Goal: Check status

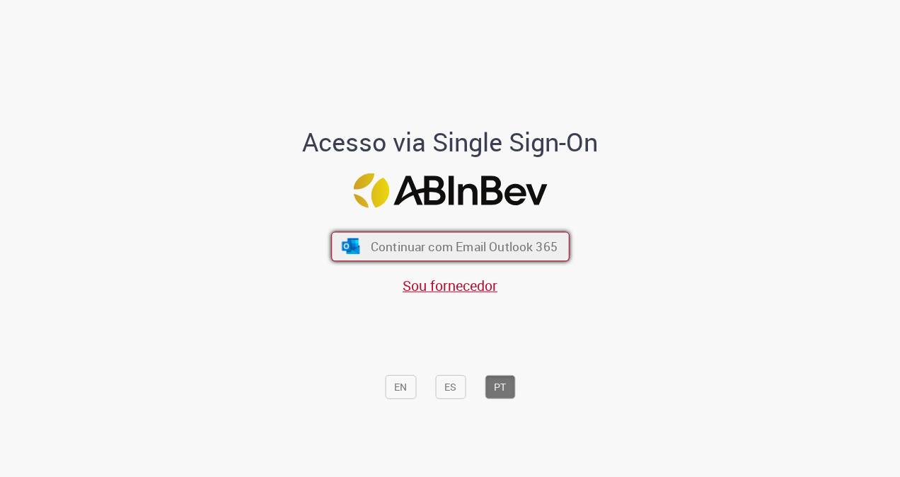
click at [508, 250] on span "Continuar com Email Outlook 365" at bounding box center [463, 246] width 187 height 16
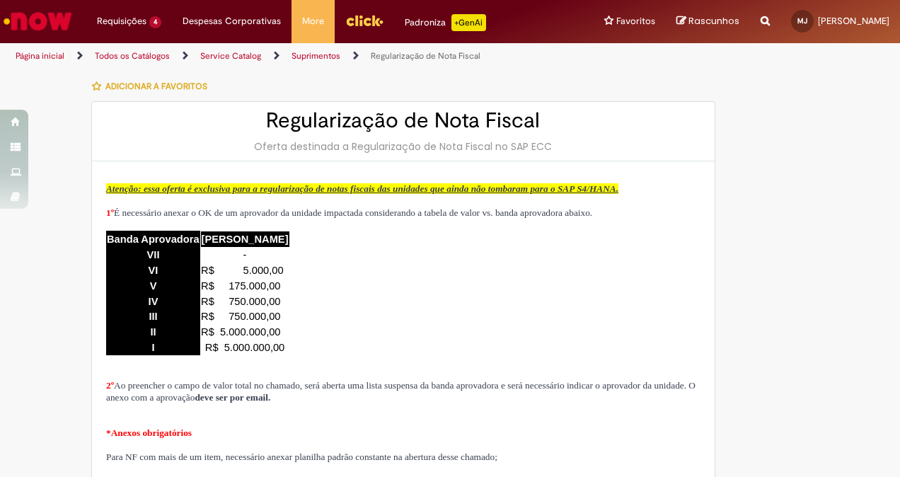
type input "********"
type input "**********"
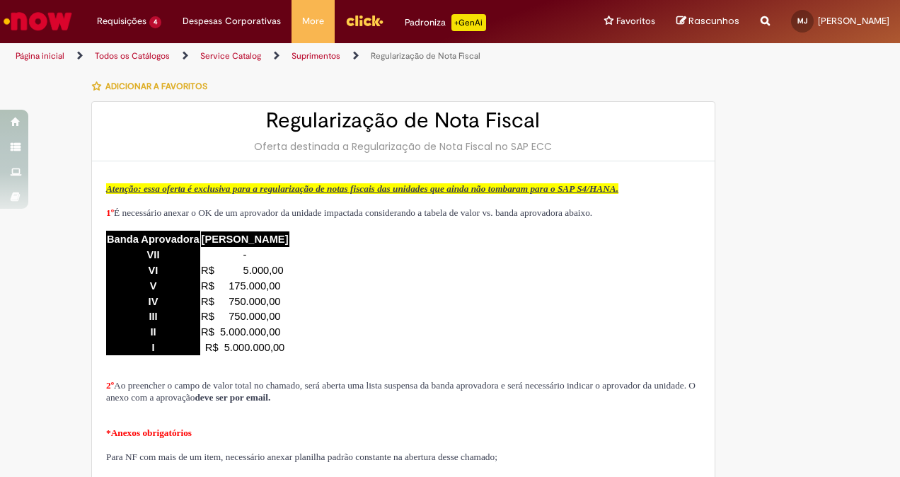
type input "****"
type input "**********"
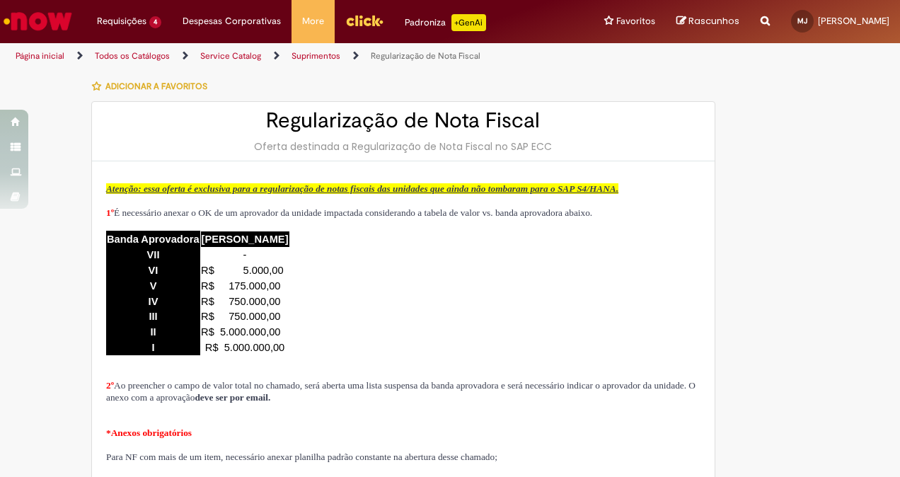
type input "**********"
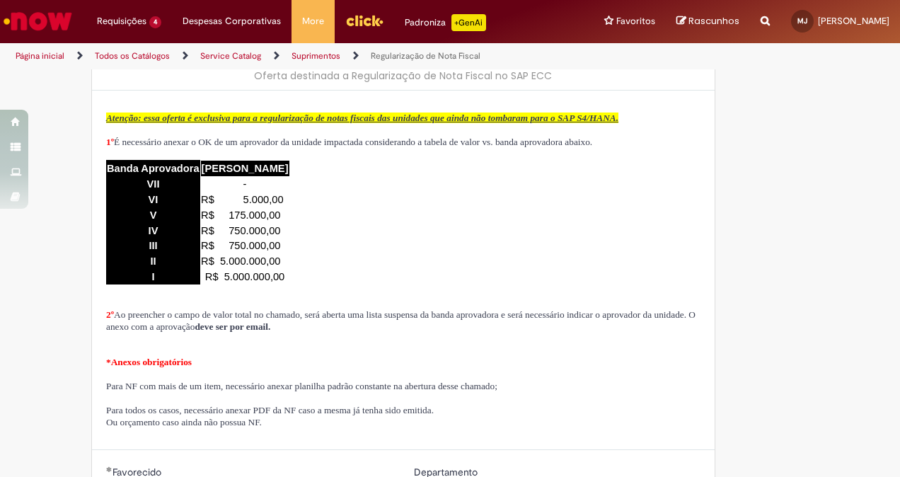
click at [61, 20] on img "Ir para a Homepage" at bounding box center [37, 21] width 73 height 28
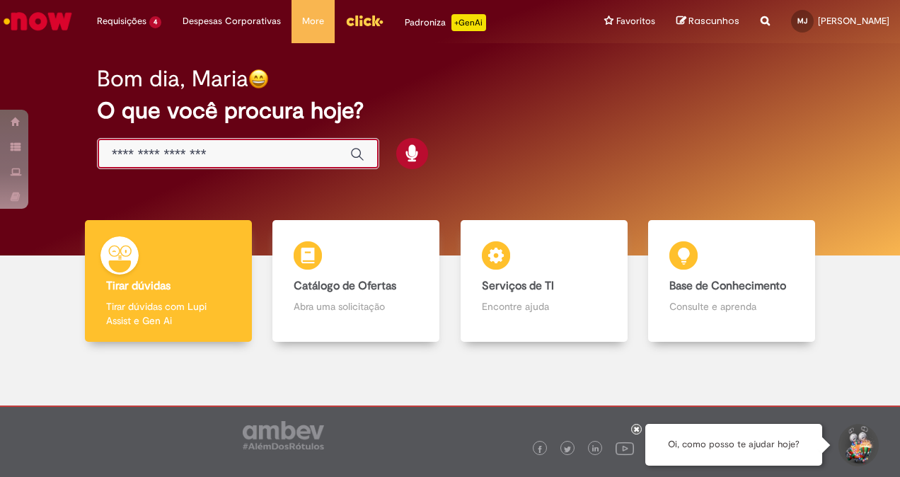
click at [253, 150] on input "Basta digitar aqui" at bounding box center [224, 154] width 224 height 16
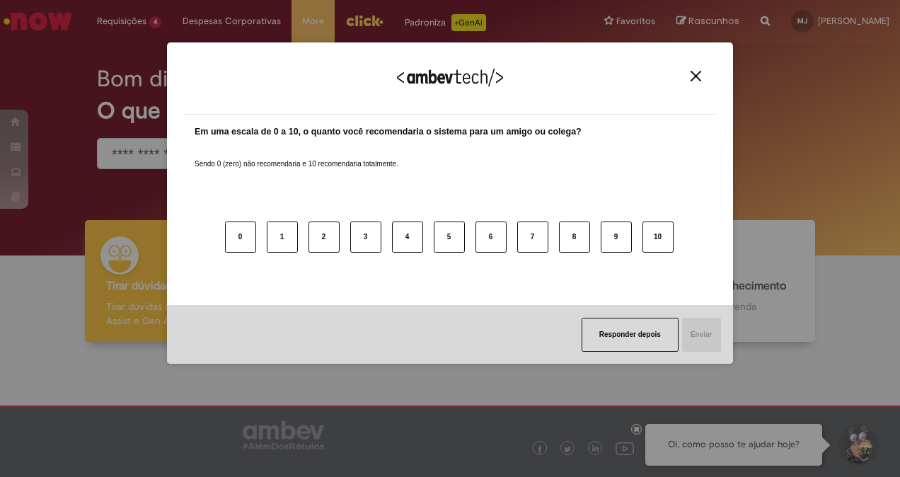
click at [690, 76] on img "Close" at bounding box center [695, 76] width 11 height 11
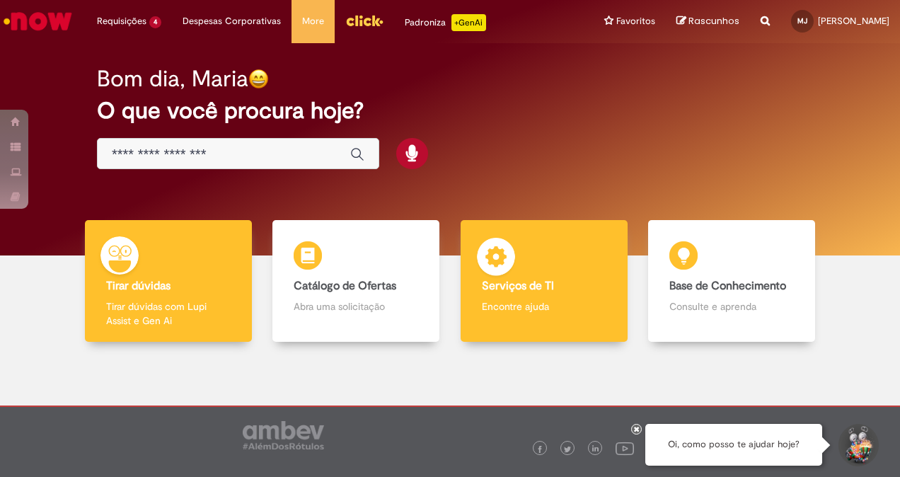
click at [532, 249] on div "Serviços de TI Serviços de TI Encontre ajuda" at bounding box center [543, 281] width 167 height 122
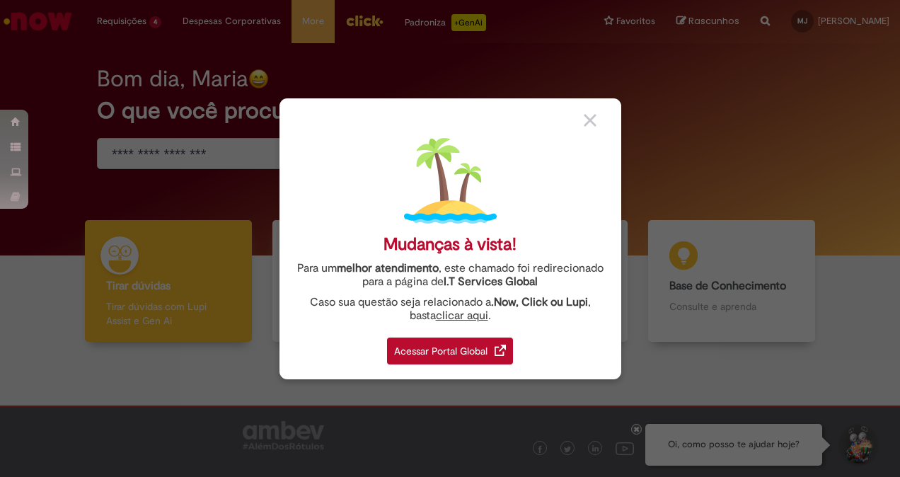
click at [448, 344] on div "Acessar Portal Global" at bounding box center [450, 350] width 126 height 27
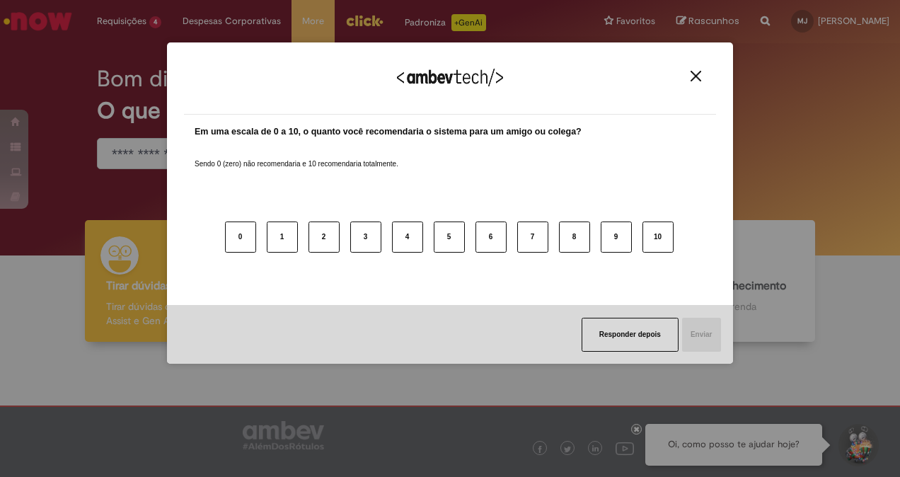
click at [702, 80] on button "Close" at bounding box center [695, 76] width 19 height 12
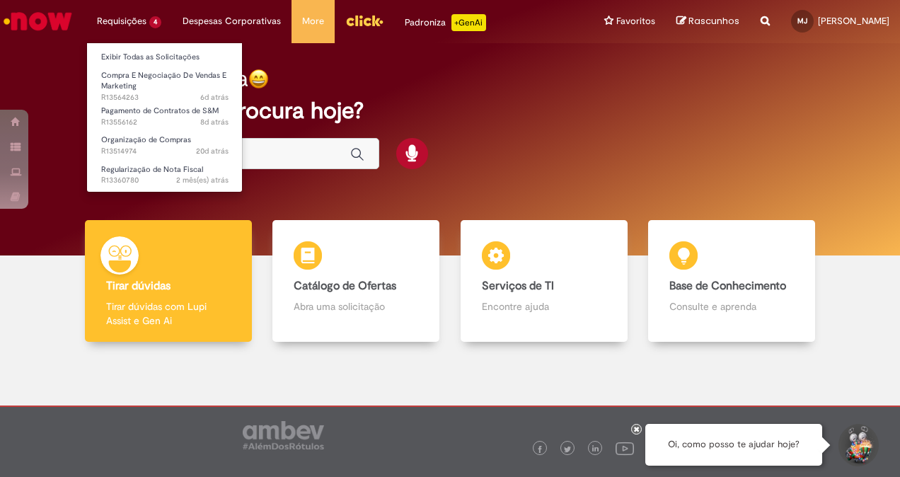
click at [146, 48] on li "Exibir Todas as Solicitações" at bounding box center [165, 56] width 156 height 18
click at [150, 54] on link "Exibir Todas as Solicitações" at bounding box center [165, 58] width 156 height 16
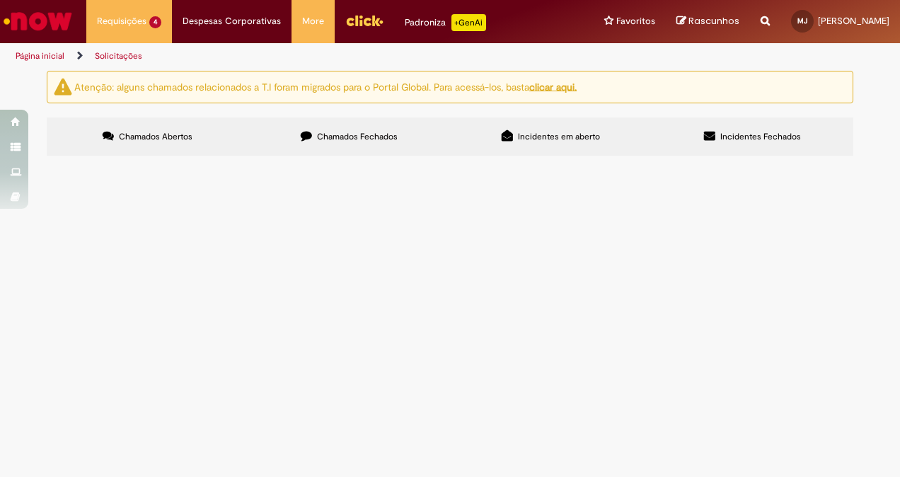
click at [375, 134] on span "Chamados Fechados" at bounding box center [357, 136] width 81 height 11
click at [0, 0] on link "2" at bounding box center [0, 0] width 0 height 0
click at [0, 0] on link "3" at bounding box center [0, 0] width 0 height 0
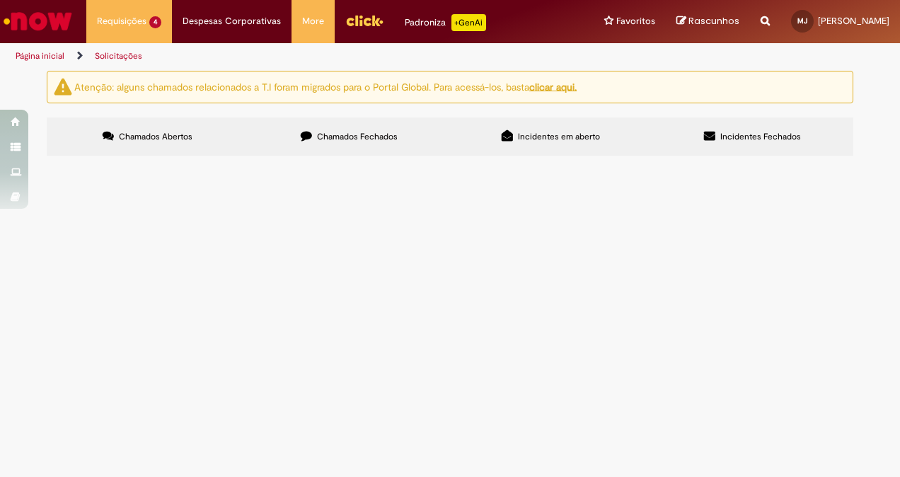
scroll to position [566, 0]
click at [0, 0] on span "Evento bud vibra - Chave 1154" at bounding box center [0, 0] width 0 height 0
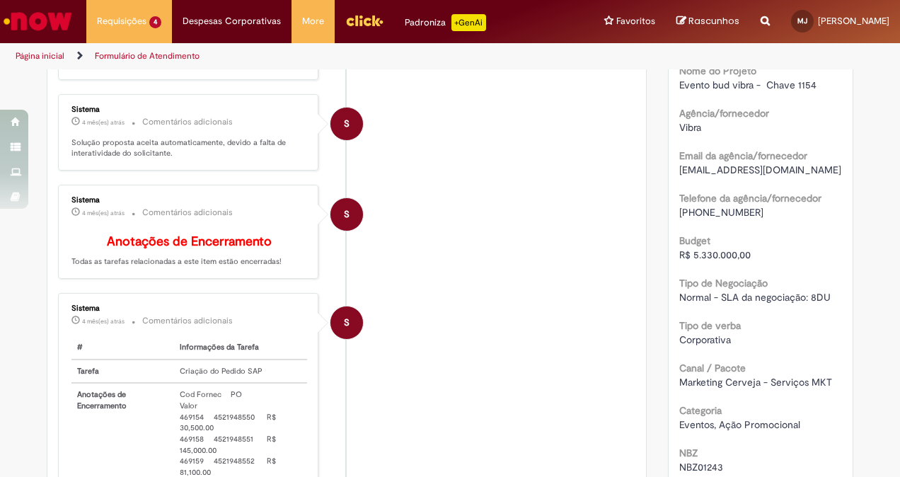
scroll to position [266, 0]
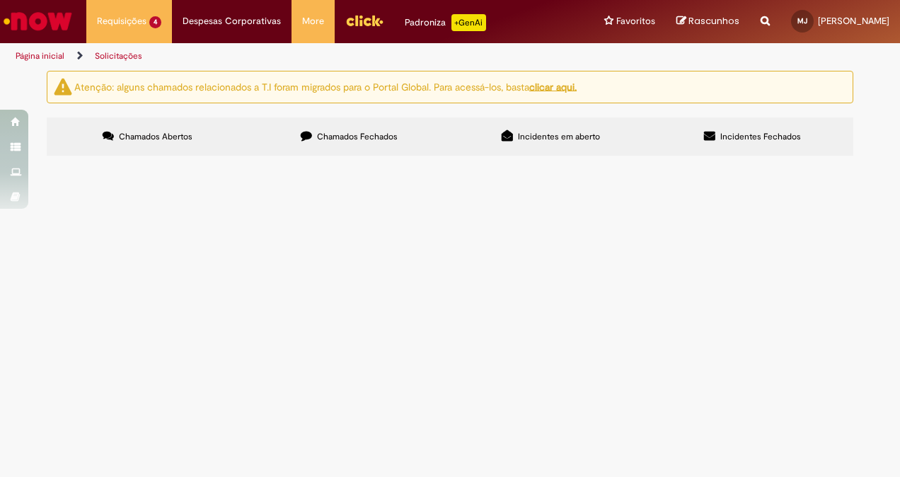
click at [336, 142] on label "Chamados Fechados" at bounding box center [349, 136] width 202 height 38
click at [0, 0] on link "2" at bounding box center [0, 0] width 0 height 0
click at [132, 428] on main "Solicitações Atenção: alguns chamados relacionados a T.I foram migrados para o …" at bounding box center [450, 273] width 900 height 407
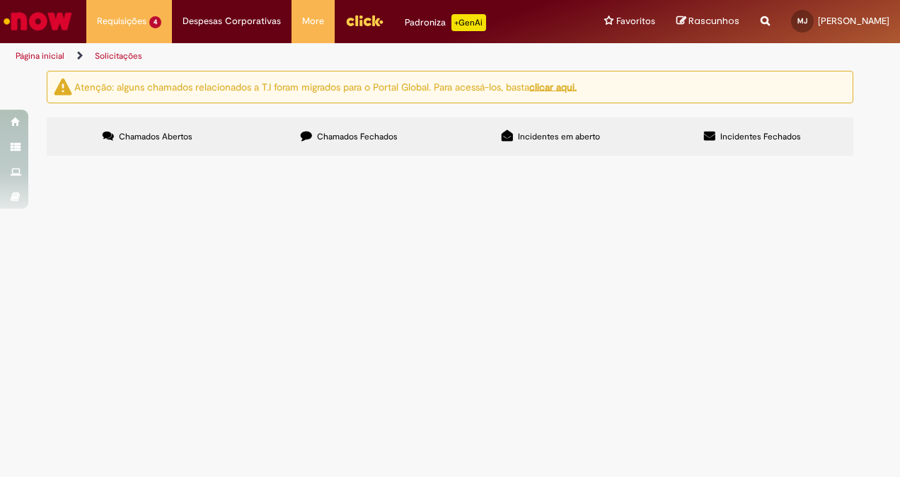
scroll to position [637, 0]
click at [0, 0] on link "3" at bounding box center [0, 0] width 0 height 0
click at [0, 0] on link "4" at bounding box center [0, 0] width 0 height 0
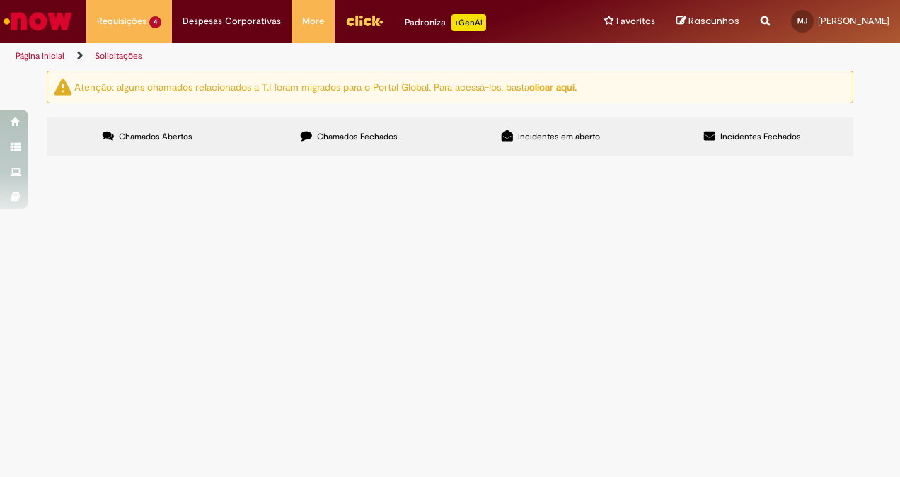
click at [0, 0] on span "1154 - Patrocínio Bud Zone By Village (Vibra Produções)" at bounding box center [0, 0] width 0 height 0
click at [0, 0] on td "1154 - Patrocínio Bud Zone By Village (Vibra Produções)" at bounding box center [0, 0] width 0 height 0
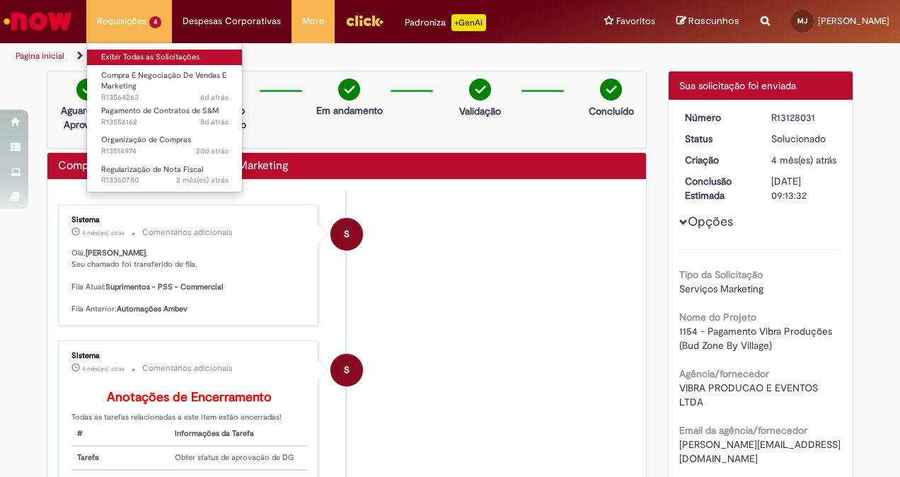
click at [117, 52] on link "Exibir Todas as Solicitações" at bounding box center [165, 58] width 156 height 16
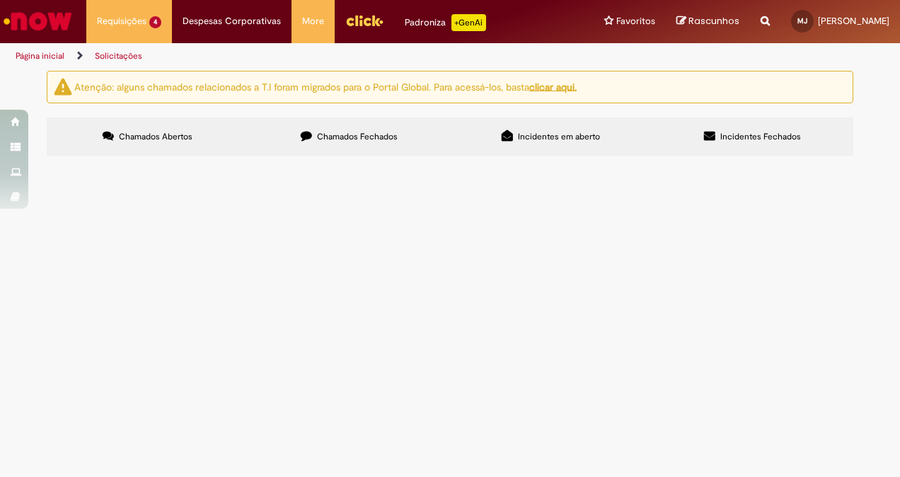
click at [356, 153] on label "Chamados Fechados" at bounding box center [349, 136] width 202 height 38
click at [0, 0] on link "3" at bounding box center [0, 0] width 0 height 0
click at [0, 0] on link "4" at bounding box center [0, 0] width 0 height 0
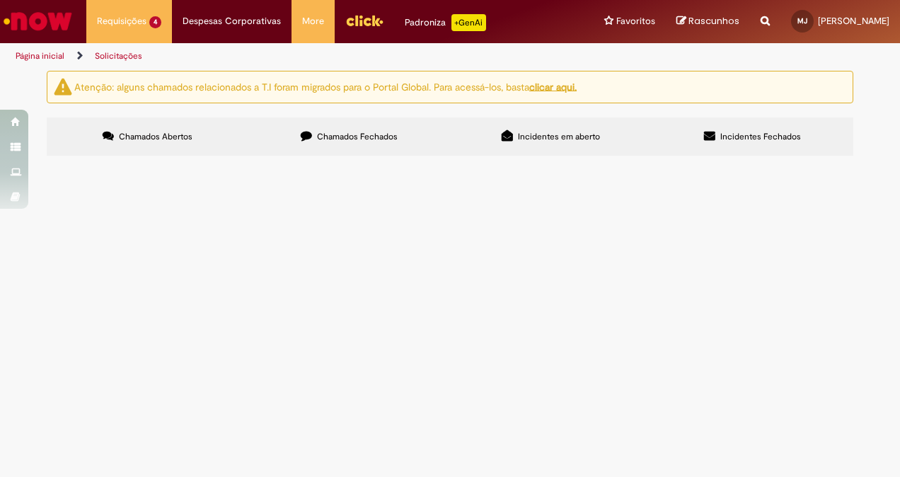
scroll to position [0, 0]
click at [0, 0] on span "Museu do amanhã - Chave 1154" at bounding box center [0, 0] width 0 height 0
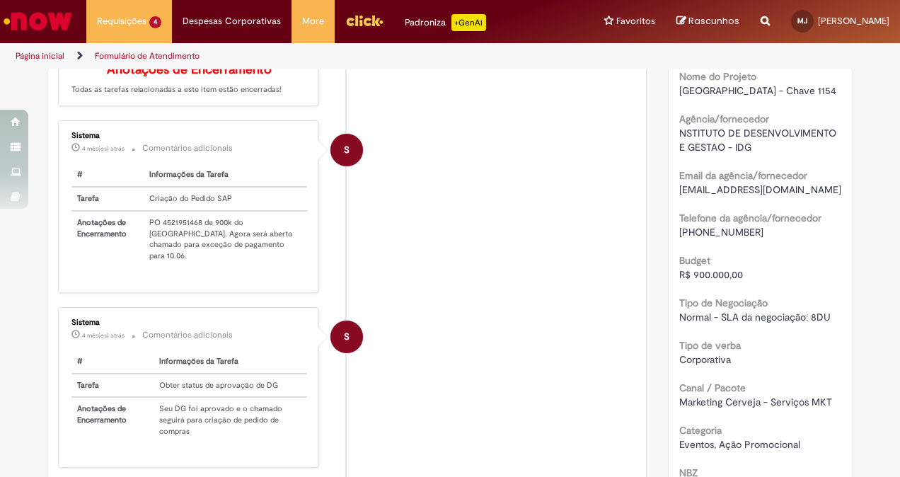
scroll to position [212, 0]
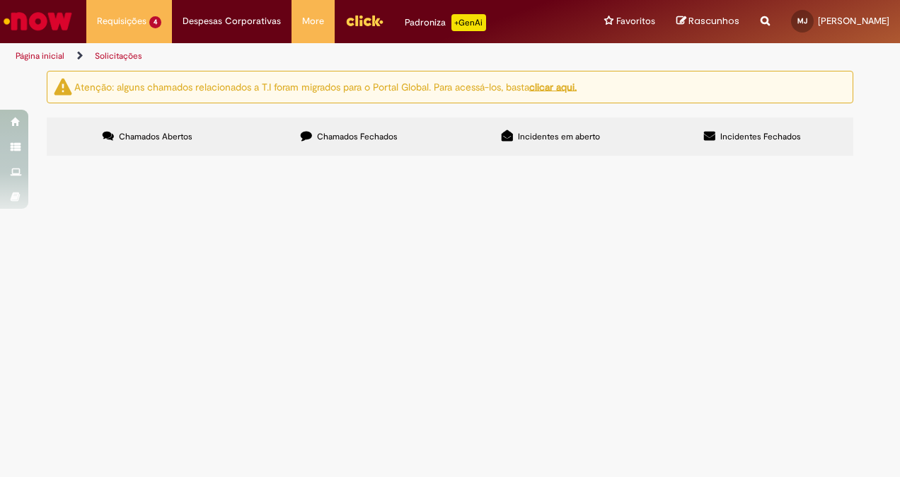
click at [376, 133] on span "Chamados Fechados" at bounding box center [357, 136] width 81 height 11
click at [0, 0] on link "4" at bounding box center [0, 0] width 0 height 0
drag, startPoint x: 291, startPoint y: 225, endPoint x: 302, endPoint y: 225, distance: 11.3
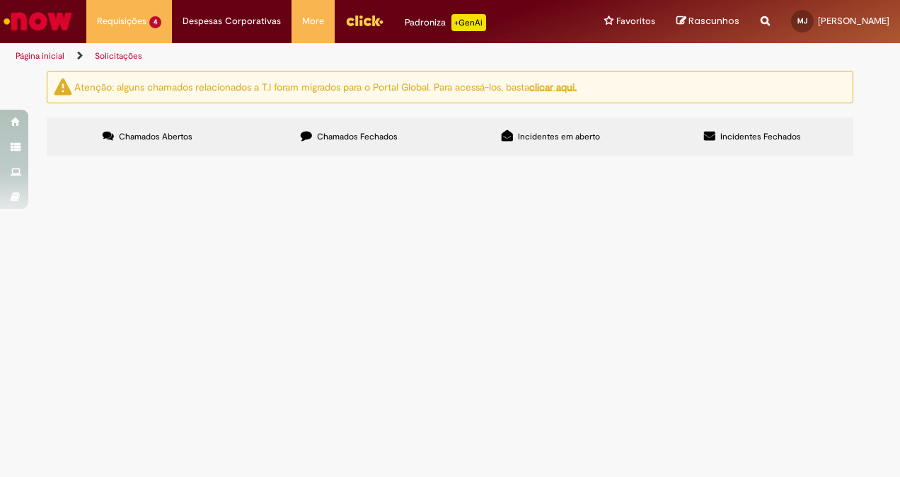
click at [0, 0] on span "Evento bud vibra - Chave 1154" at bounding box center [0, 0] width 0 height 0
drag, startPoint x: 302, startPoint y: 225, endPoint x: 318, endPoint y: 225, distance: 15.6
click at [0, 0] on span "Evento bud vibra - Chave 1154" at bounding box center [0, 0] width 0 height 0
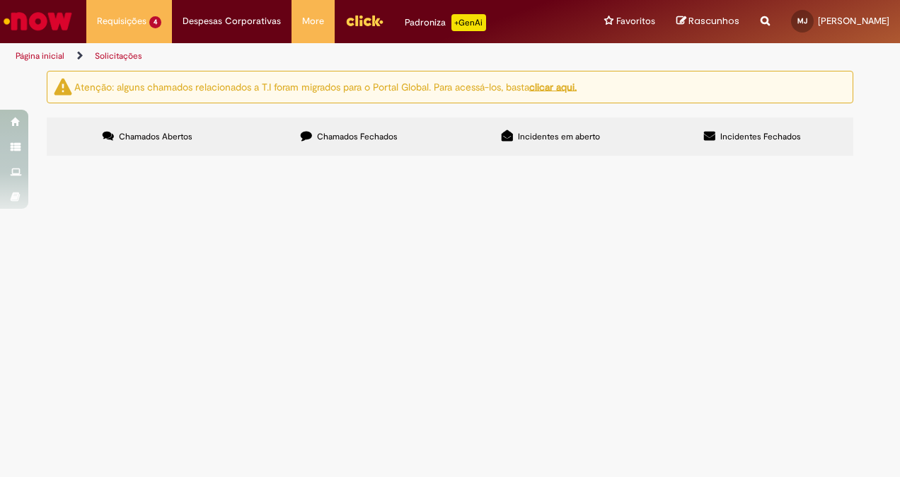
click at [395, 130] on label "Chamados Fechados" at bounding box center [349, 136] width 202 height 38
click at [0, 0] on link "3" at bounding box center [0, 0] width 0 height 0
click at [0, 0] on link "4" at bounding box center [0, 0] width 0 height 0
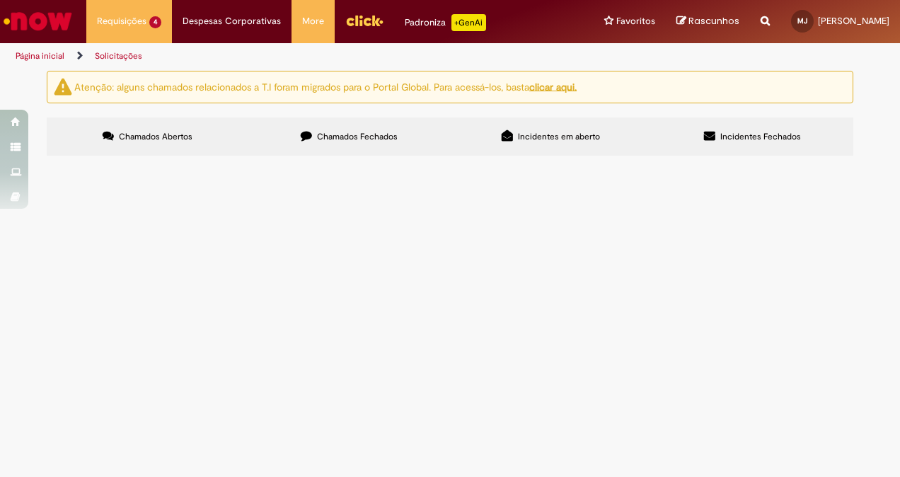
scroll to position [593, 0]
click at [0, 0] on link "3" at bounding box center [0, 0] width 0 height 0
click at [0, 0] on link "2" at bounding box center [0, 0] width 0 height 0
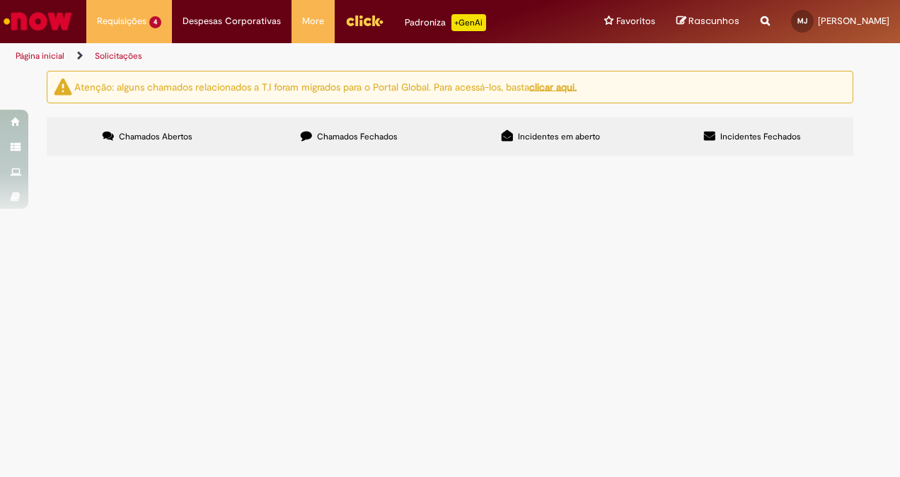
click at [0, 0] on link "1" at bounding box center [0, 0] width 0 height 0
click at [0, 0] on link "2" at bounding box center [0, 0] width 0 height 0
click at [0, 0] on span "Abrindo rc, pois esse chamado já deu erro 2x por speed - wifi" at bounding box center [0, 0] width 0 height 0
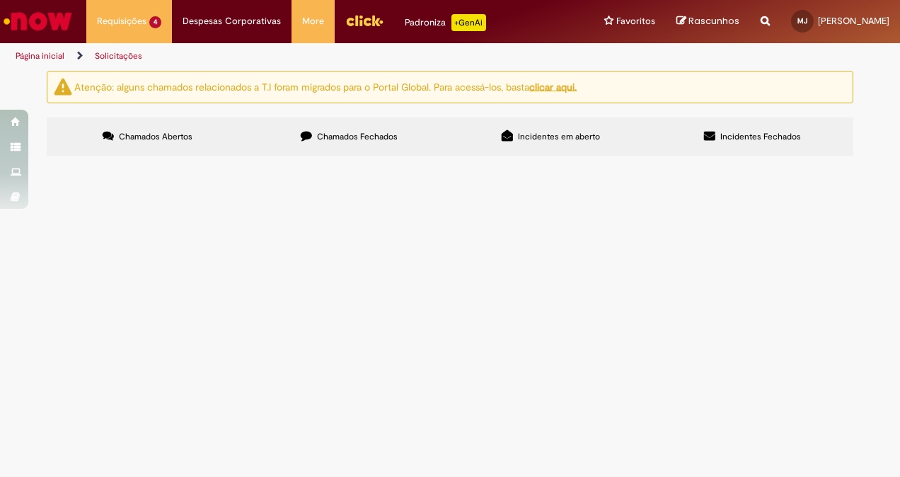
click at [0, 0] on span "Abrindo rc, pois esse chamado já deu erro 2x por speed - wifi" at bounding box center [0, 0] width 0 height 0
click at [0, 0] on span "Compra E Negociação De Vendas E Marketing" at bounding box center [0, 0] width 0 height 0
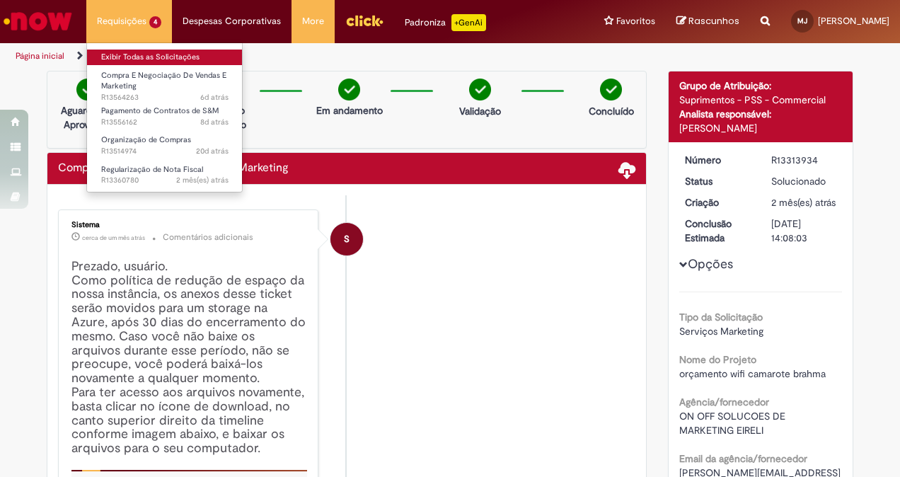
click at [116, 50] on link "Exibir Todas as Solicitações" at bounding box center [165, 58] width 156 height 16
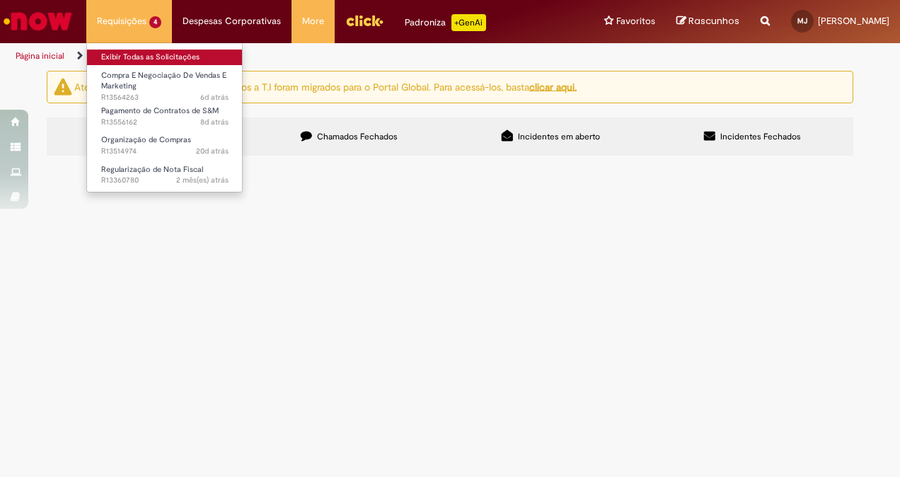
click at [117, 50] on link "Exibir Todas as Solicitações" at bounding box center [165, 58] width 156 height 16
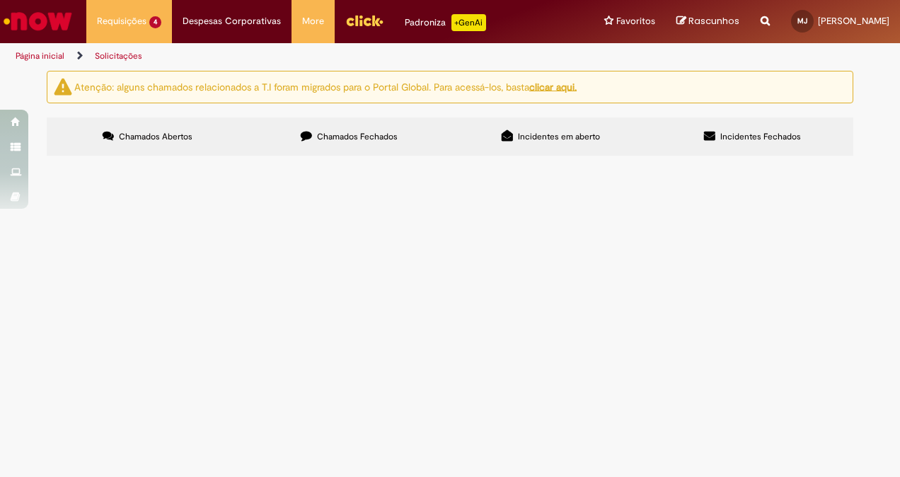
click at [331, 134] on span "Chamados Fechados" at bounding box center [357, 136] width 81 height 11
click at [0, 0] on link "4" at bounding box center [0, 0] width 0 height 0
click at [0, 0] on link "5" at bounding box center [0, 0] width 0 height 0
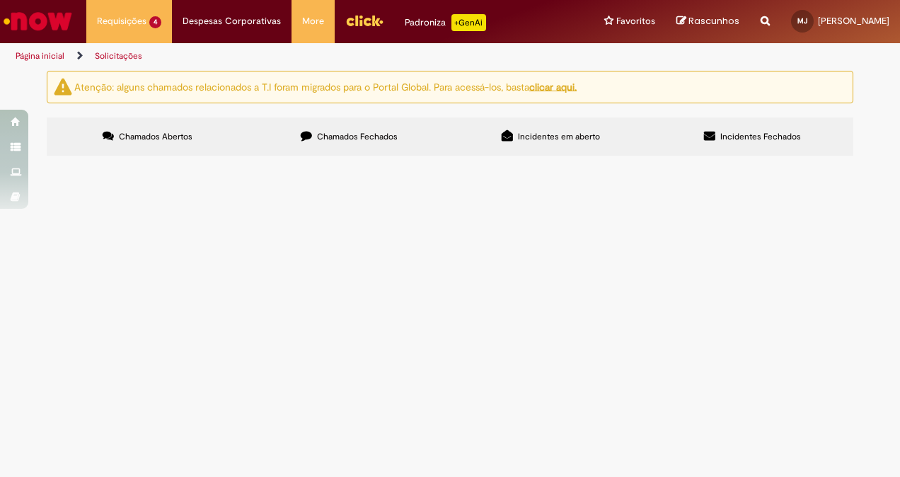
scroll to position [0, 0]
click at [0, 0] on button at bounding box center [0, 0] width 0 height 0
click at [0, 0] on link "3" at bounding box center [0, 0] width 0 height 0
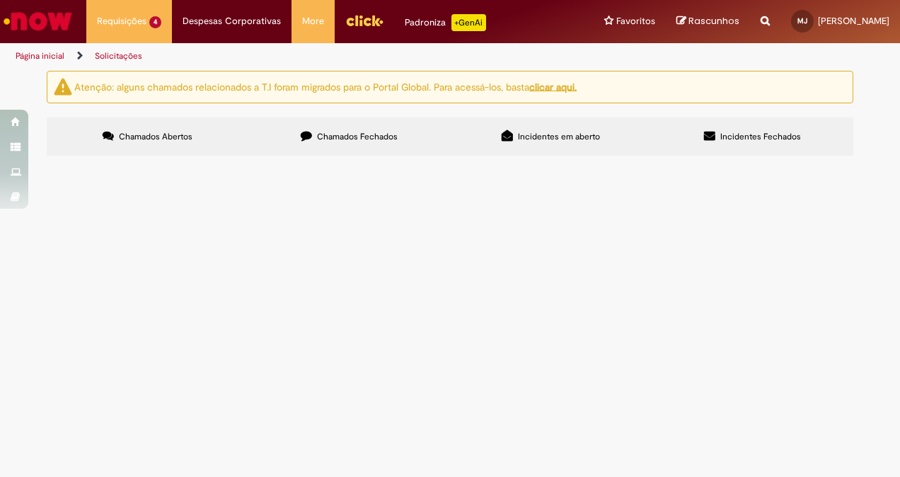
scroll to position [573, 0]
click at [0, 0] on link "2" at bounding box center [0, 0] width 0 height 0
click at [0, 0] on span "Baile da arara" at bounding box center [0, 0] width 0 height 0
click at [0, 0] on span "Regularização de Nota Fiscal" at bounding box center [0, 0] width 0 height 0
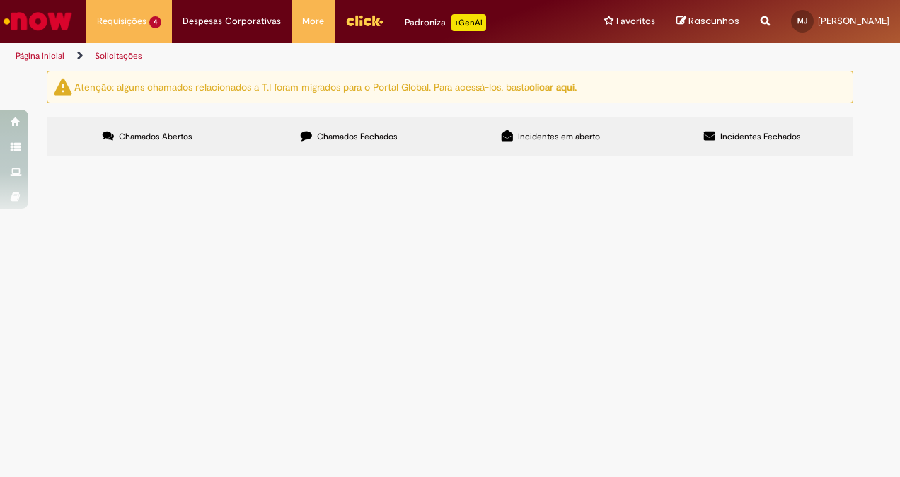
click at [0, 0] on span "Baile da arara" at bounding box center [0, 0] width 0 height 0
drag, startPoint x: 266, startPoint y: 307, endPoint x: 362, endPoint y: 320, distance: 97.0
click at [0, 0] on td "Baile da arara" at bounding box center [0, 0] width 0 height 0
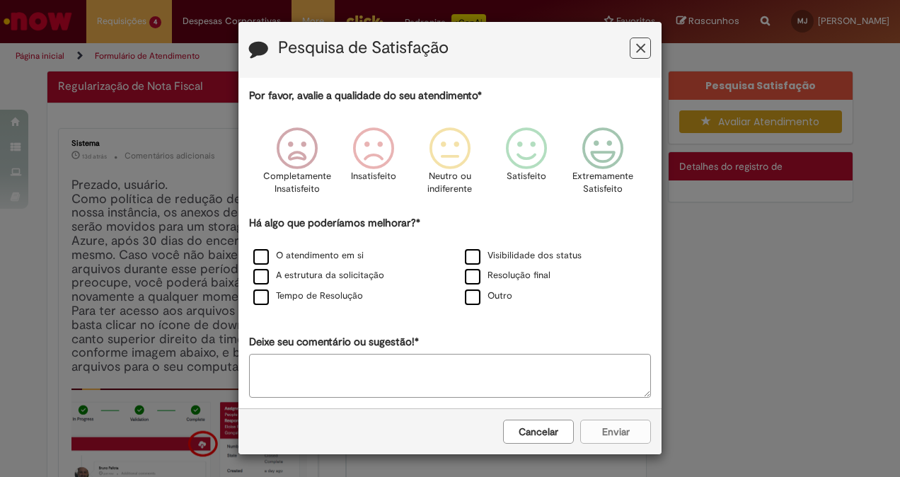
click at [640, 51] on icon "Feedback" at bounding box center [640, 48] width 9 height 15
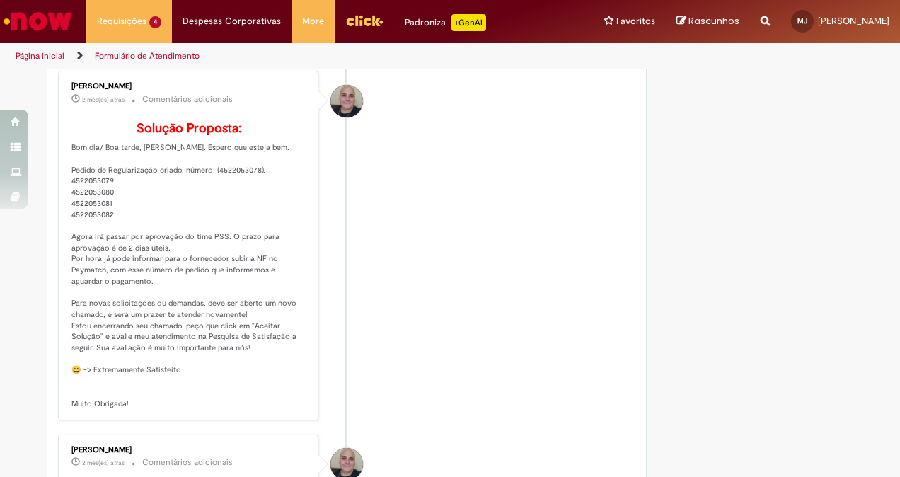
scroll to position [707, 0]
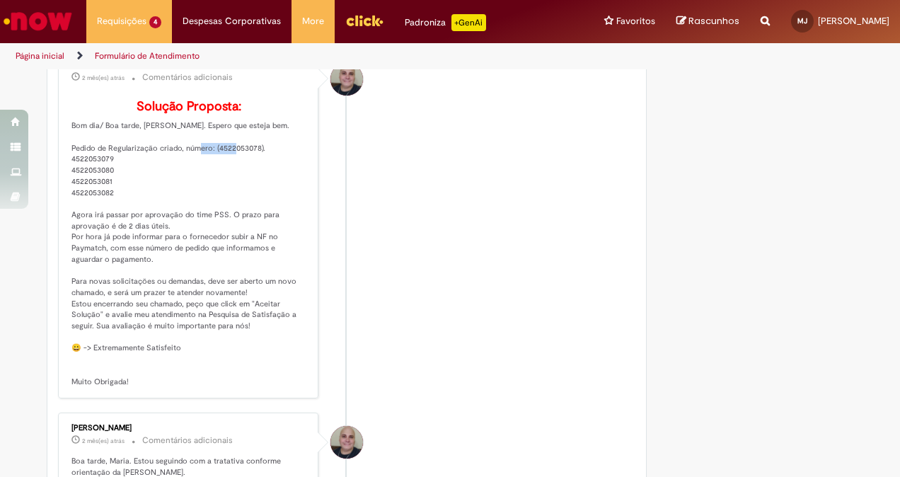
drag, startPoint x: 210, startPoint y: 165, endPoint x: 253, endPoint y: 165, distance: 42.4
click at [253, 165] on p "Solução Proposta: Bom dia/ Boa tarde, Maria. Espero que esteja bem. Pedido de R…" at bounding box center [189, 244] width 236 height 288
copy p "4522053078"
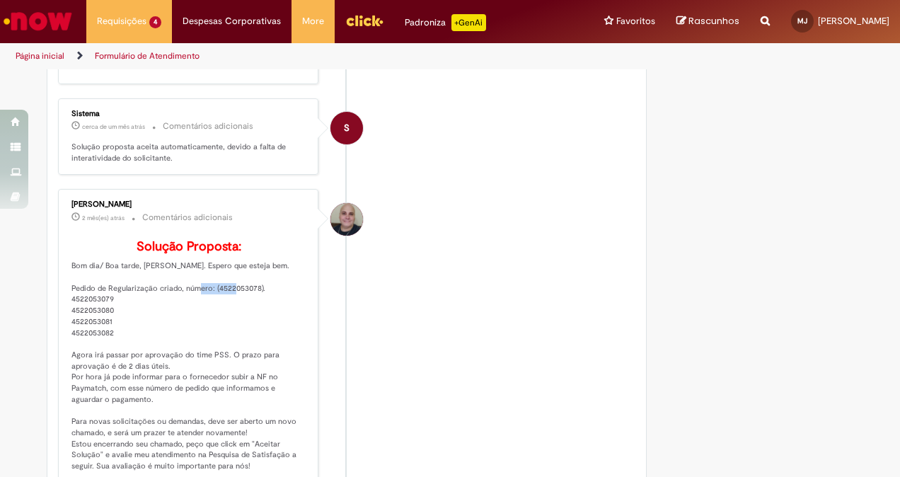
scroll to position [566, 0]
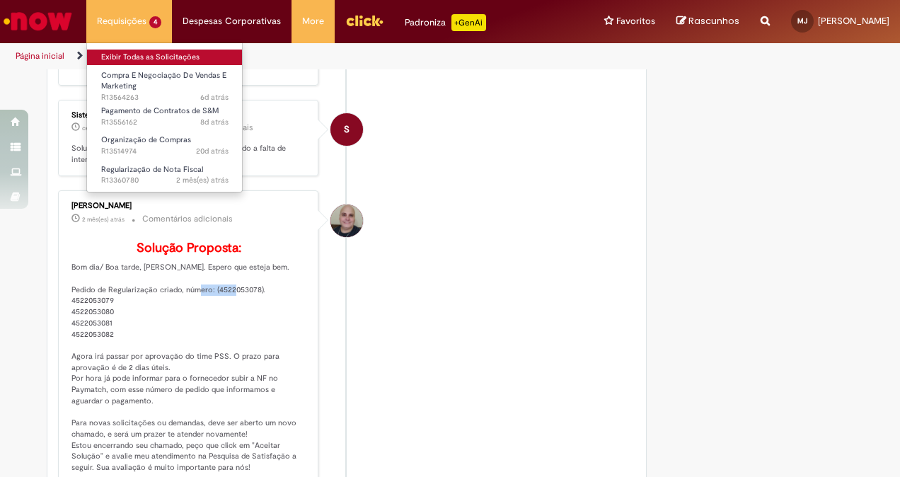
click at [119, 53] on link "Exibir Todas as Solicitações" at bounding box center [165, 58] width 156 height 16
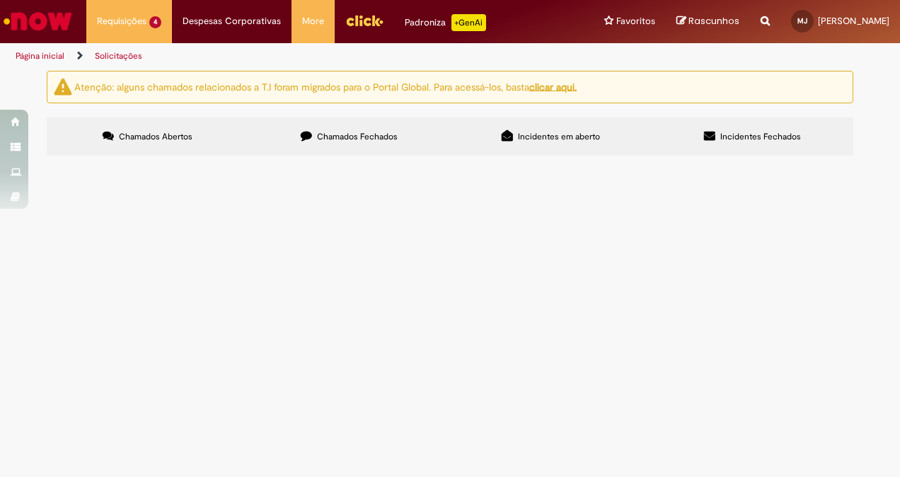
click at [335, 137] on span "Chamados Fechados" at bounding box center [357, 136] width 81 height 11
click at [0, 0] on link "2" at bounding box center [0, 0] width 0 height 0
click at [0, 0] on span "Solicito o pagamento da 2 parcela da casa corona" at bounding box center [0, 0] width 0 height 0
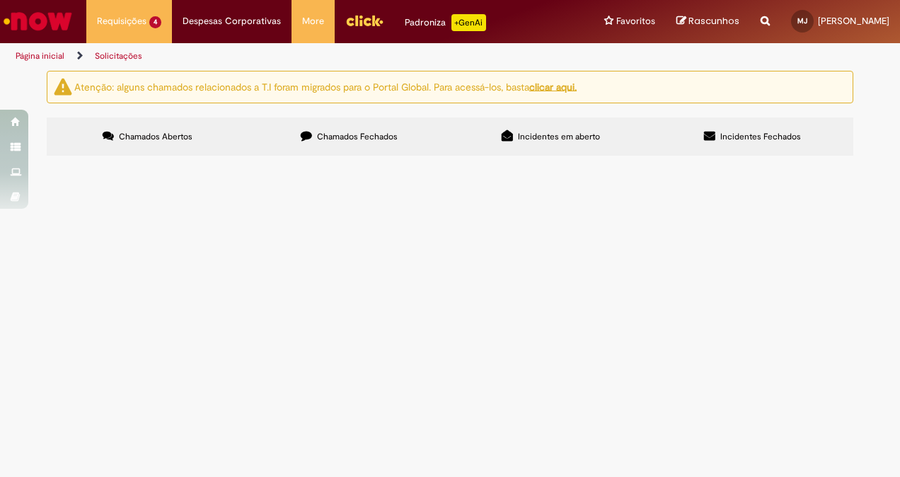
click at [0, 0] on span "Pagamento de Contratos de S&M" at bounding box center [0, 0] width 0 height 0
click at [0, 0] on td "R13305859" at bounding box center [0, 0] width 0 height 0
